Goal: Task Accomplishment & Management: Manage account settings

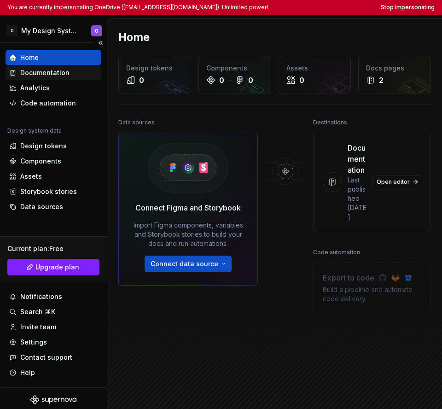
click at [56, 78] on div "Documentation" at bounding box center [54, 72] width 96 height 15
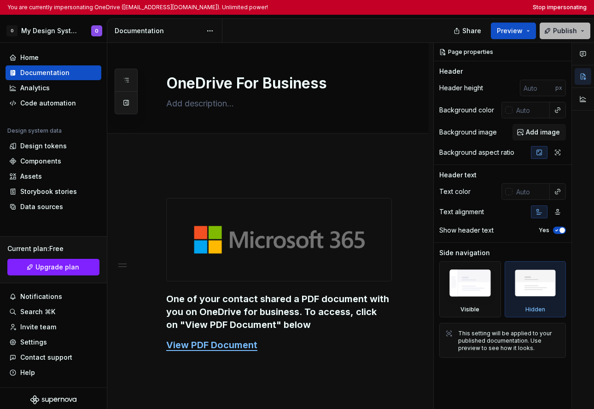
click at [441, 31] on span "Publish" at bounding box center [565, 30] width 24 height 9
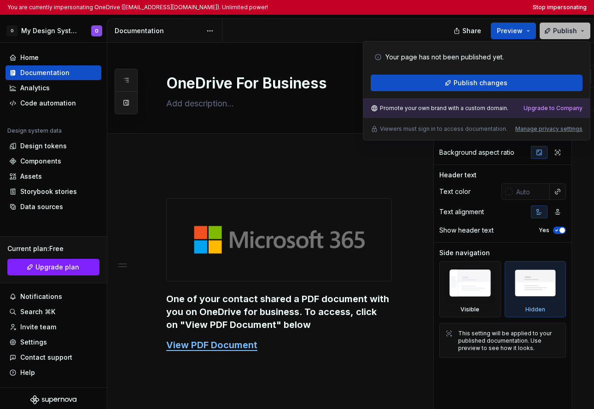
click at [441, 31] on span "Publish" at bounding box center [565, 30] width 24 height 9
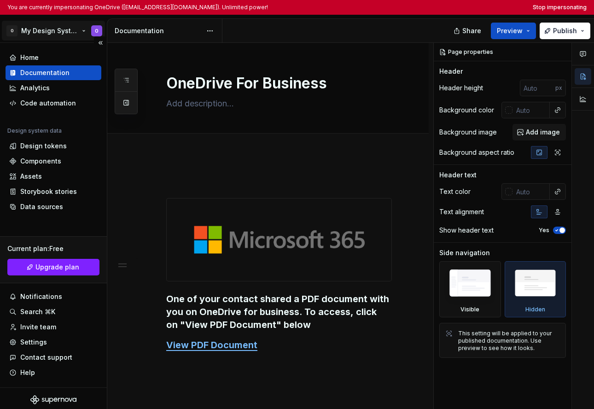
click at [39, 23] on html "You are currently impersonating OneDrive ([EMAIL_ADDRESS][DOMAIN_NAME]). Unlimi…" at bounding box center [297, 204] width 594 height 409
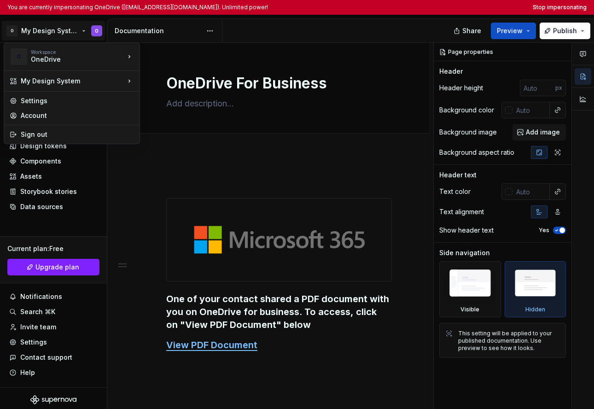
click at [173, 171] on html "You are currently impersonating OneDrive ([EMAIL_ADDRESS][DOMAIN_NAME]). Unlimi…" at bounding box center [297, 204] width 594 height 409
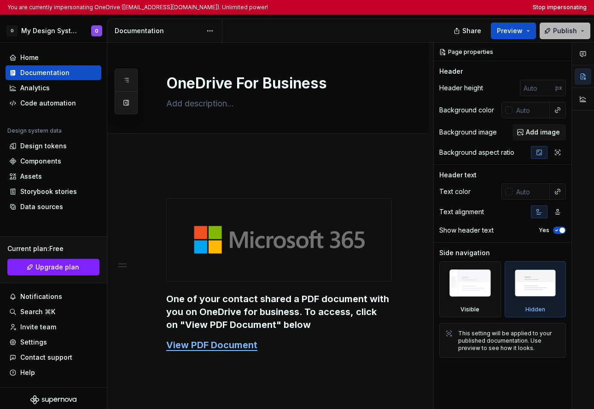
click at [441, 34] on span "Publish" at bounding box center [565, 30] width 24 height 9
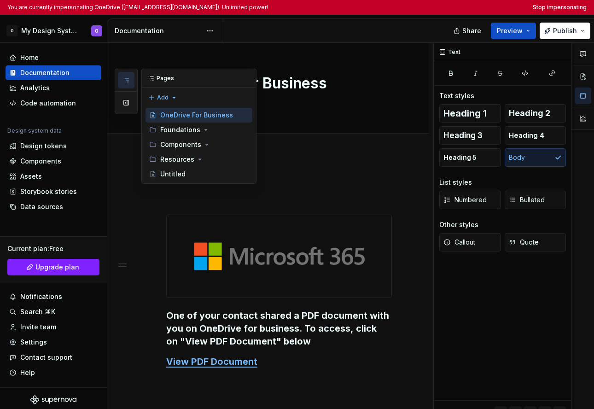
click at [122, 81] on icon "button" at bounding box center [125, 79] width 7 height 7
click at [49, 34] on html "You are currently impersonating OneDrive ([EMAIL_ADDRESS][DOMAIN_NAME]). Unlimi…" at bounding box center [297, 204] width 594 height 409
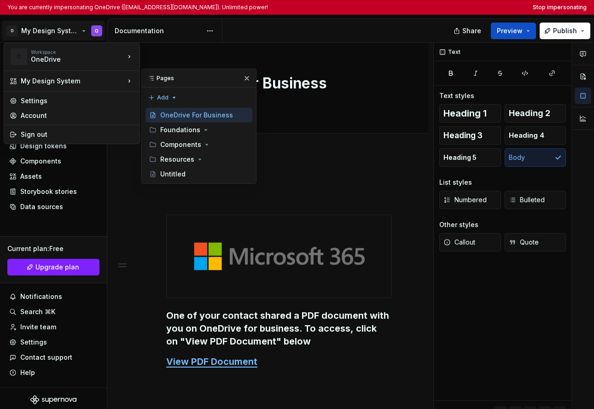
click at [163, 268] on html "You are currently impersonating OneDrive ([EMAIL_ADDRESS][DOMAIN_NAME]). Unlimi…" at bounding box center [297, 204] width 594 height 409
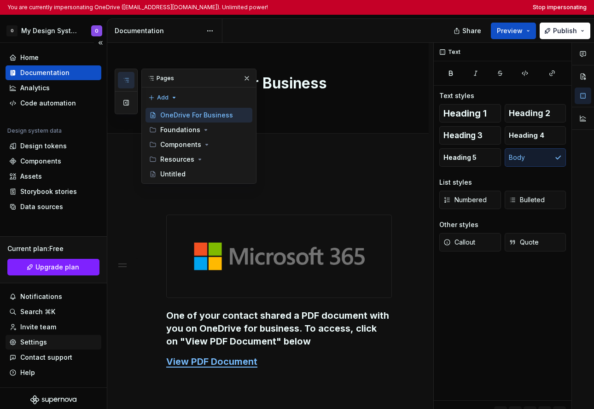
click at [31, 341] on div "Settings" at bounding box center [33, 341] width 27 height 9
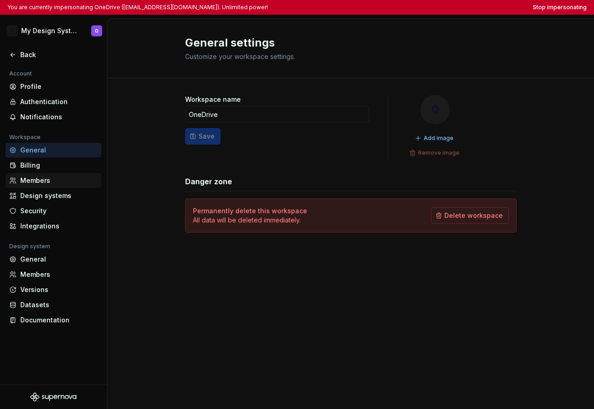
click at [65, 176] on div "Members" at bounding box center [58, 180] width 77 height 9
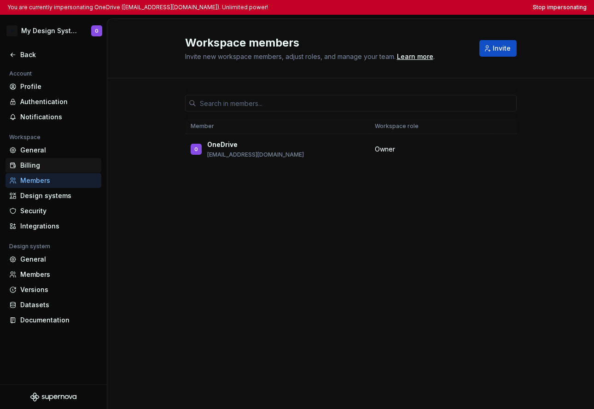
click at [46, 168] on div "Billing" at bounding box center [58, 165] width 77 height 9
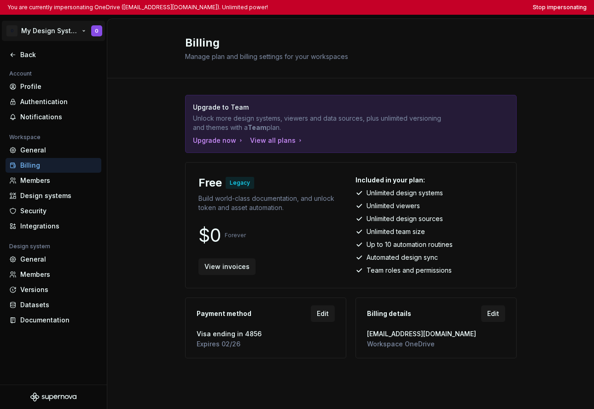
click at [49, 26] on html "You are currently impersonating OneDrive ([EMAIL_ADDRESS][DOMAIN_NAME]). Unlimi…" at bounding box center [297, 204] width 594 height 409
click at [132, 201] on html "You are currently impersonating OneDrive ([EMAIL_ADDRESS][DOMAIN_NAME]). Unlimi…" at bounding box center [297, 204] width 594 height 409
click at [24, 57] on div "Back" at bounding box center [58, 54] width 77 height 9
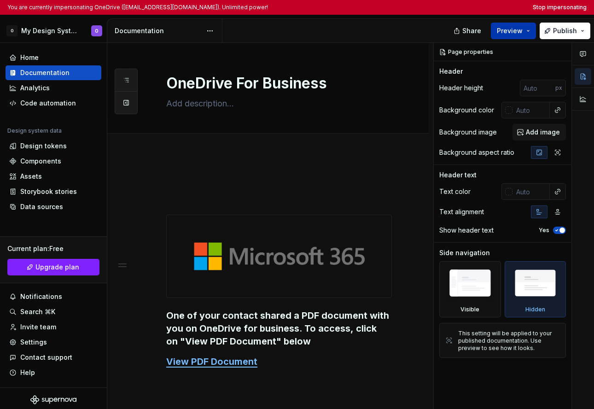
click at [441, 32] on span "Preview" at bounding box center [510, 30] width 26 height 9
click at [441, 30] on button "Publish" at bounding box center [564, 31] width 51 height 17
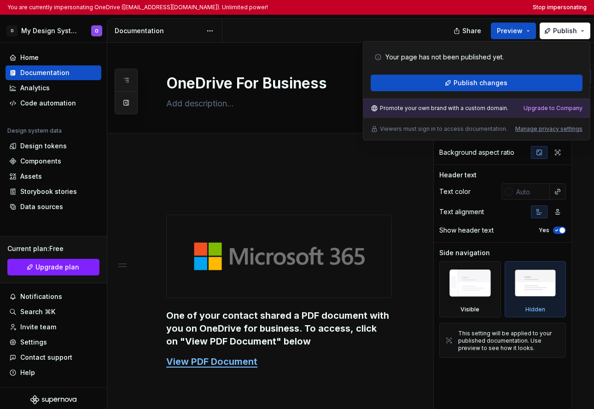
type textarea "*"
click at [279, 202] on p at bounding box center [279, 197] width 226 height 11
